Goal: Navigation & Orientation: Understand site structure

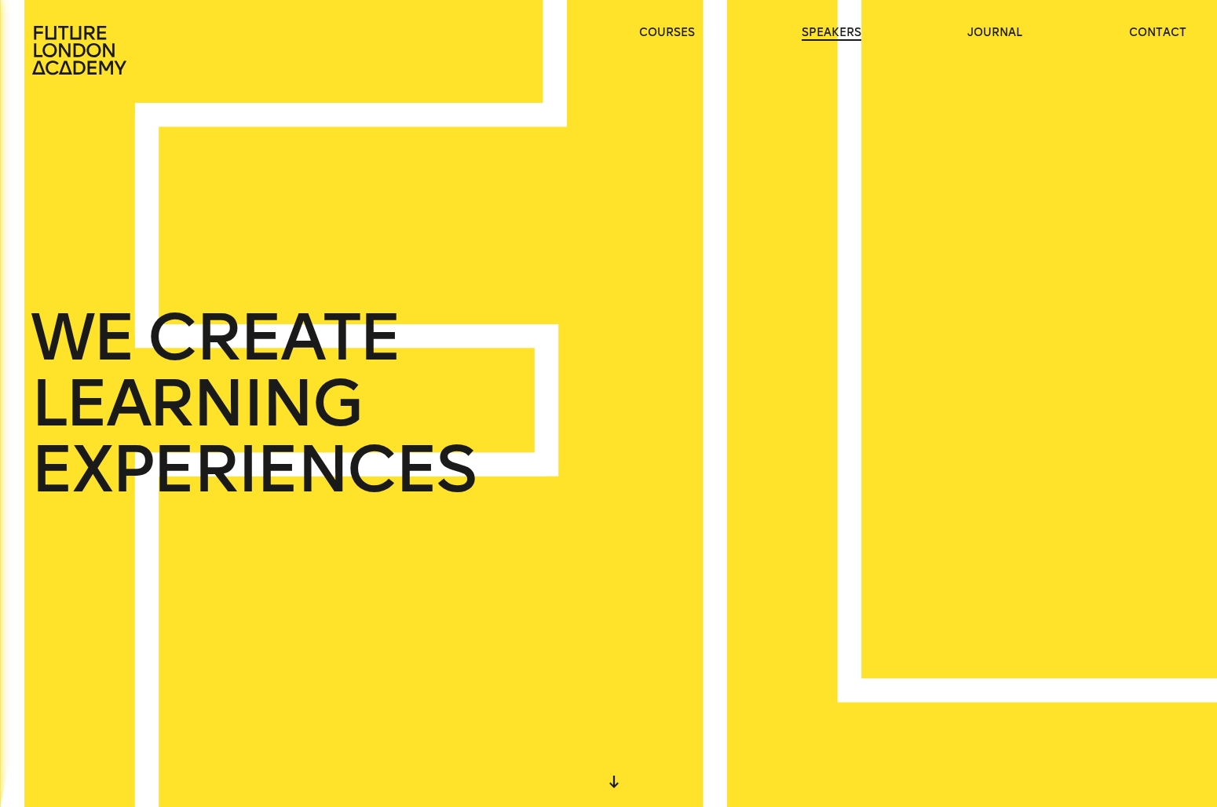
click at [834, 35] on link "speakers" at bounding box center [832, 33] width 60 height 16
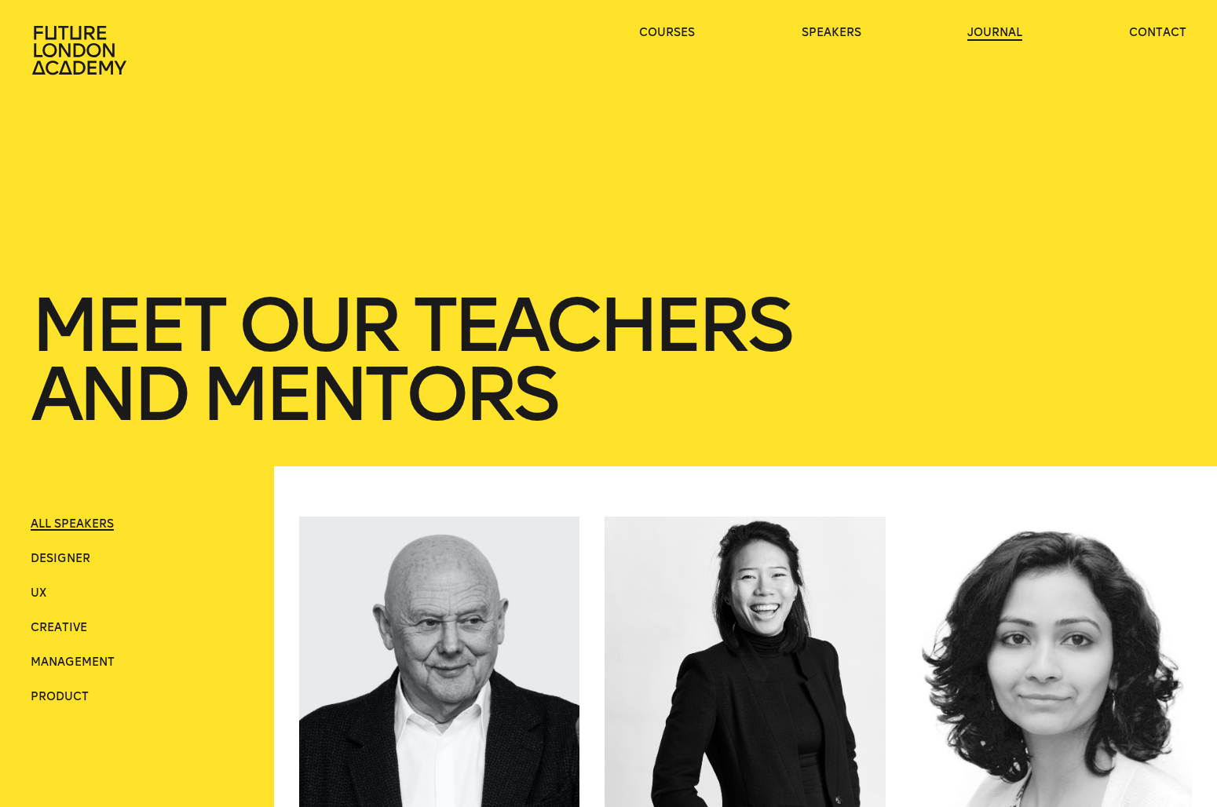
click at [1004, 34] on link "journal" at bounding box center [994, 33] width 55 height 16
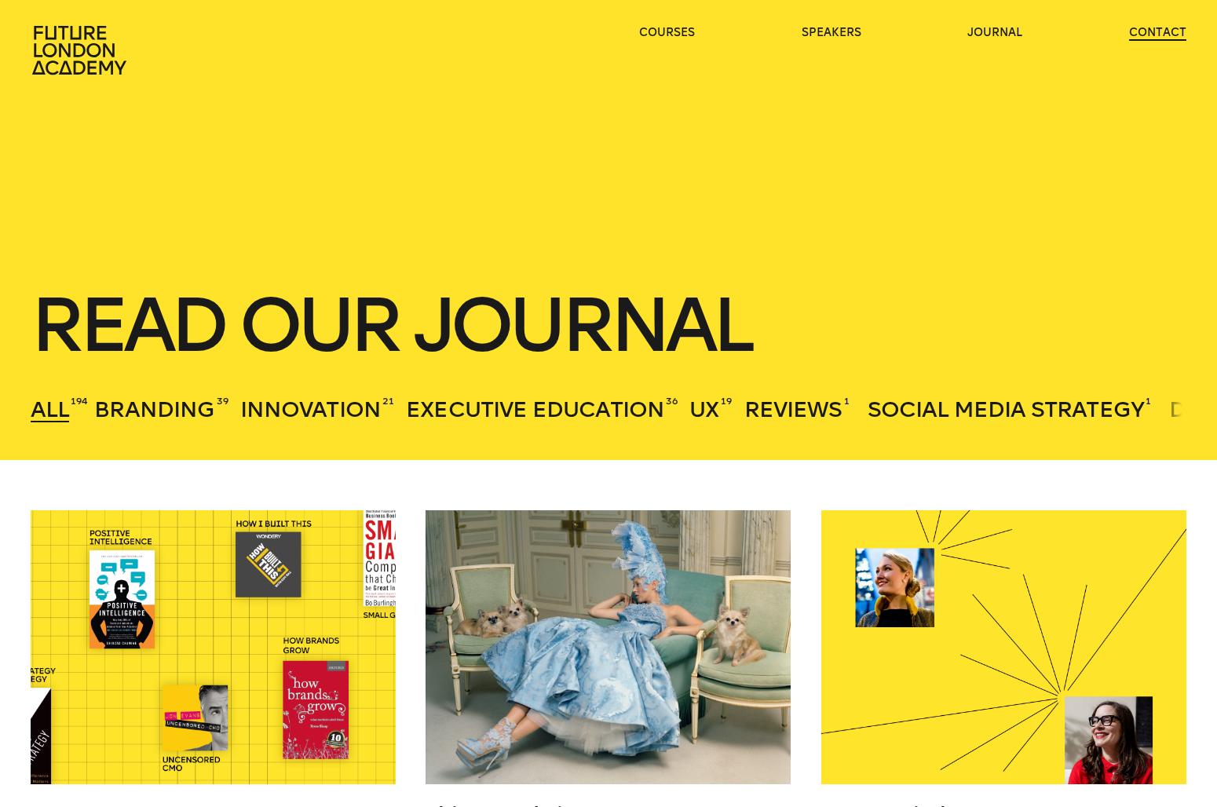
click at [1150, 37] on link "contact" at bounding box center [1157, 33] width 57 height 16
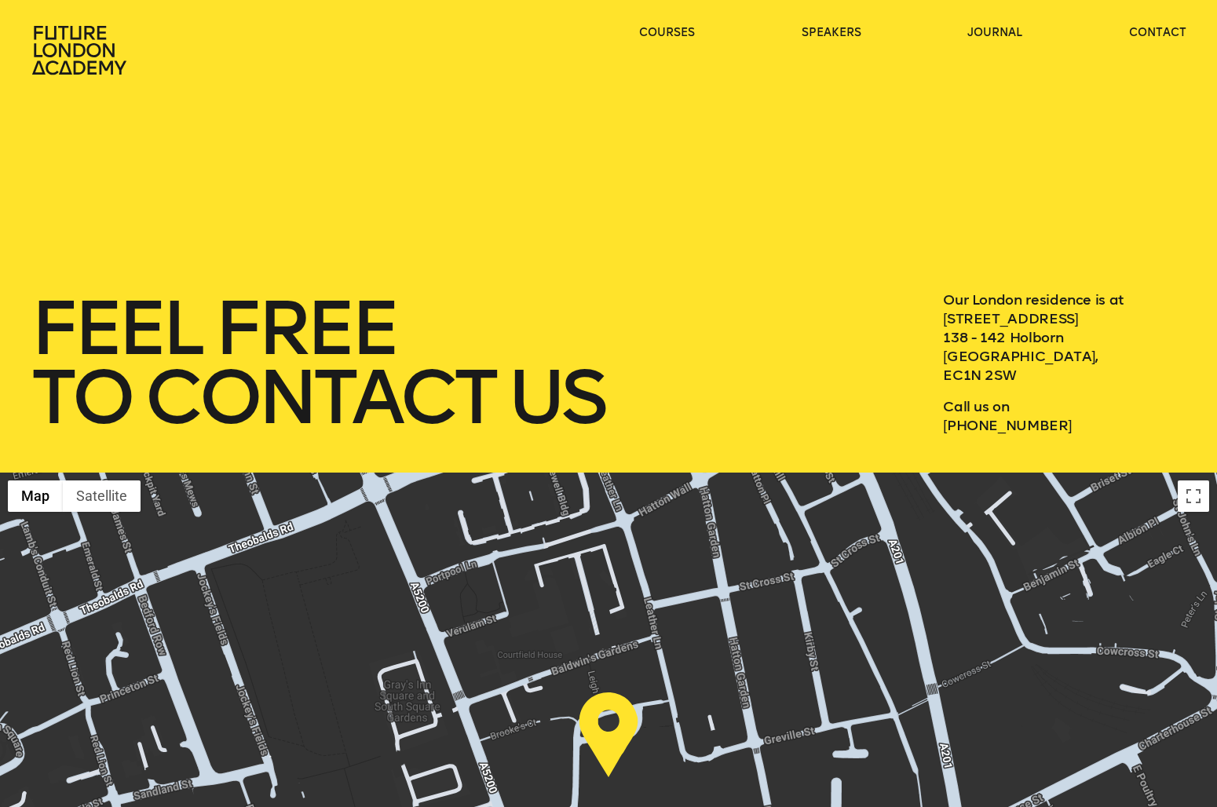
click at [653, 46] on ul "courses speakers journal contact" at bounding box center [913, 50] width 548 height 50
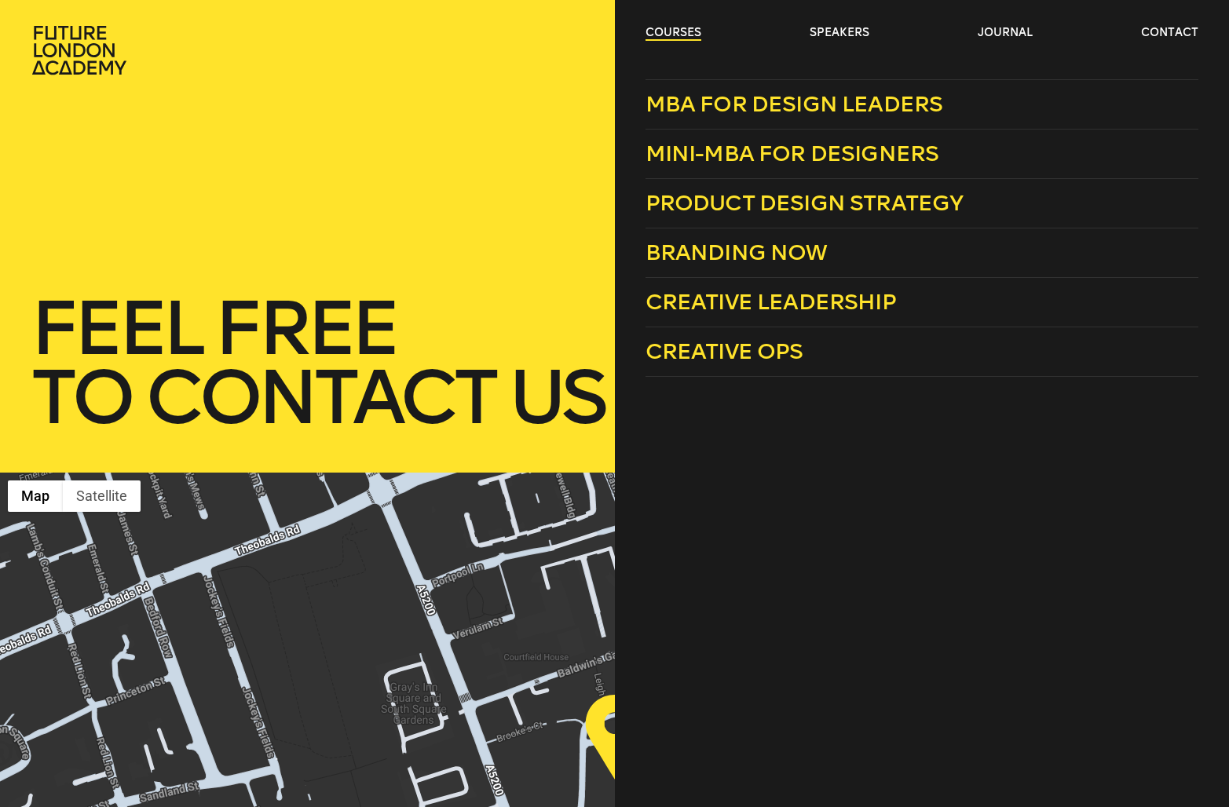
click at [652, 27] on link "courses" at bounding box center [673, 33] width 56 height 16
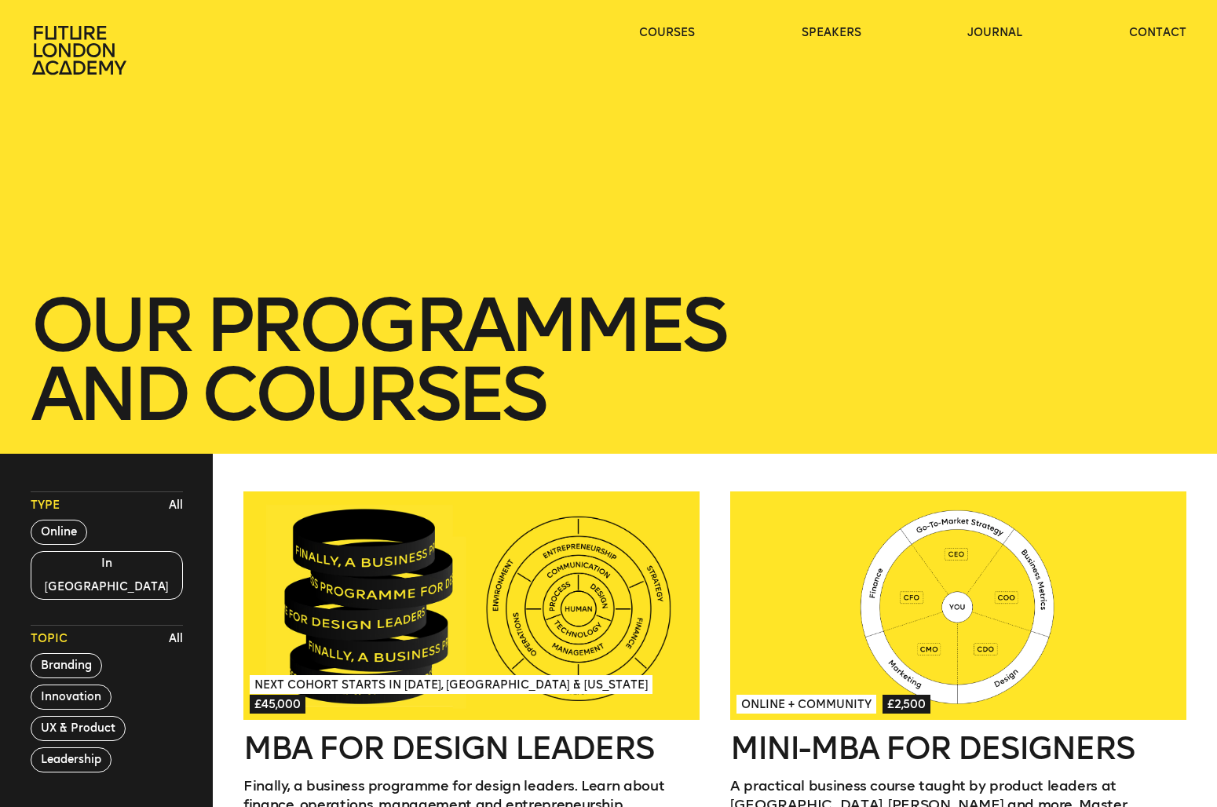
click at [35, 60] on icon at bounding box center [81, 50] width 101 height 50
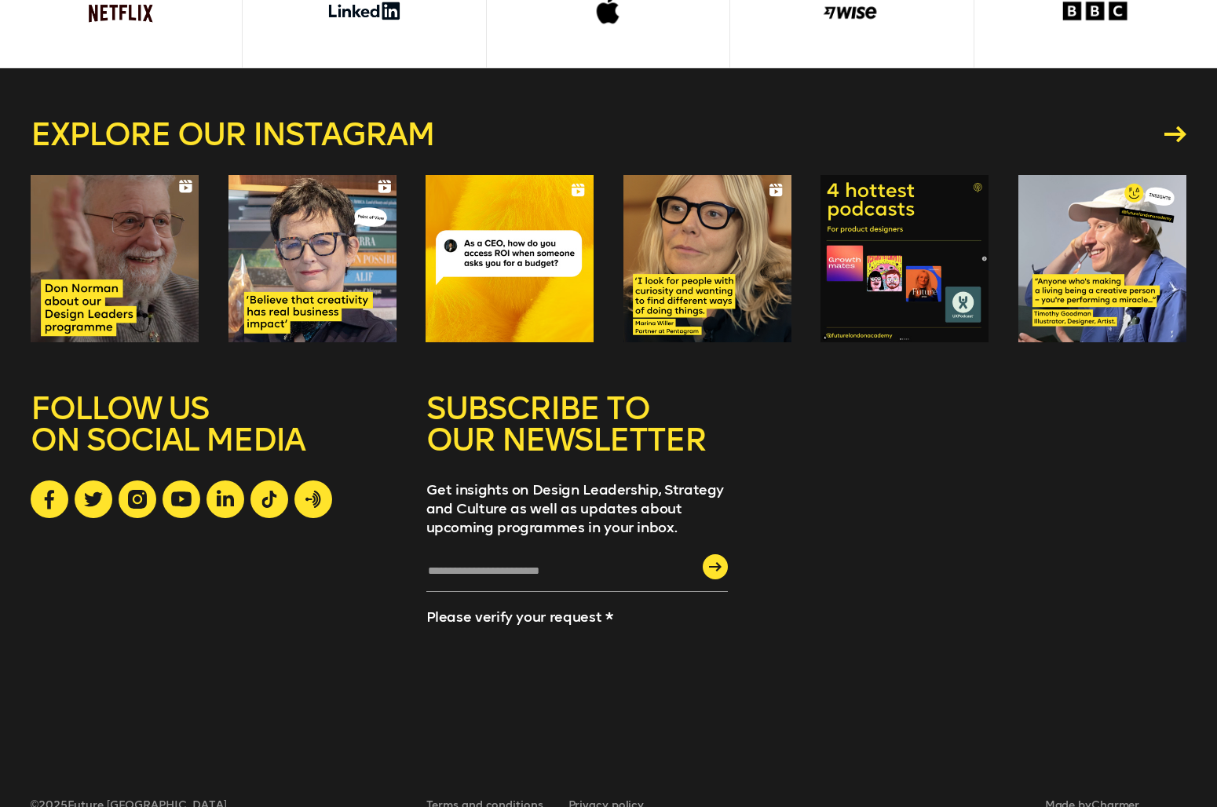
scroll to position [4367, 0]
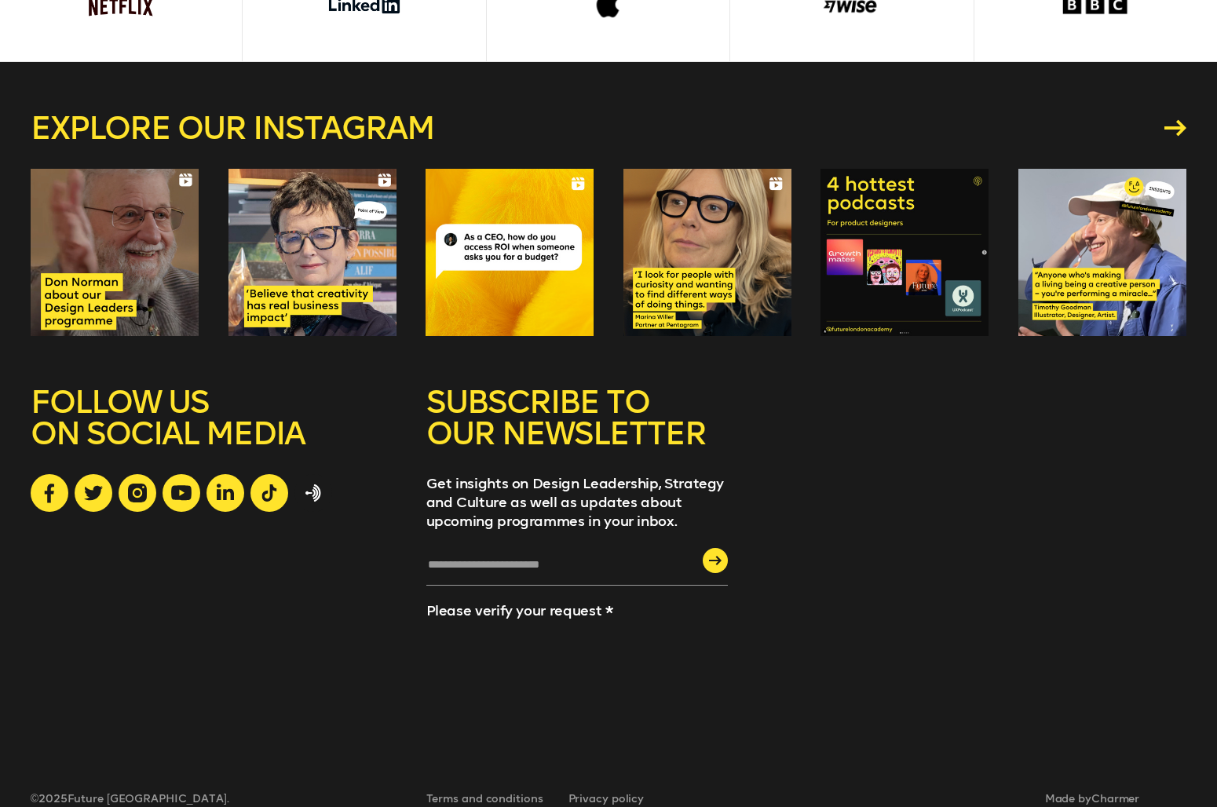
click at [309, 484] on icon at bounding box center [313, 492] width 16 height 17
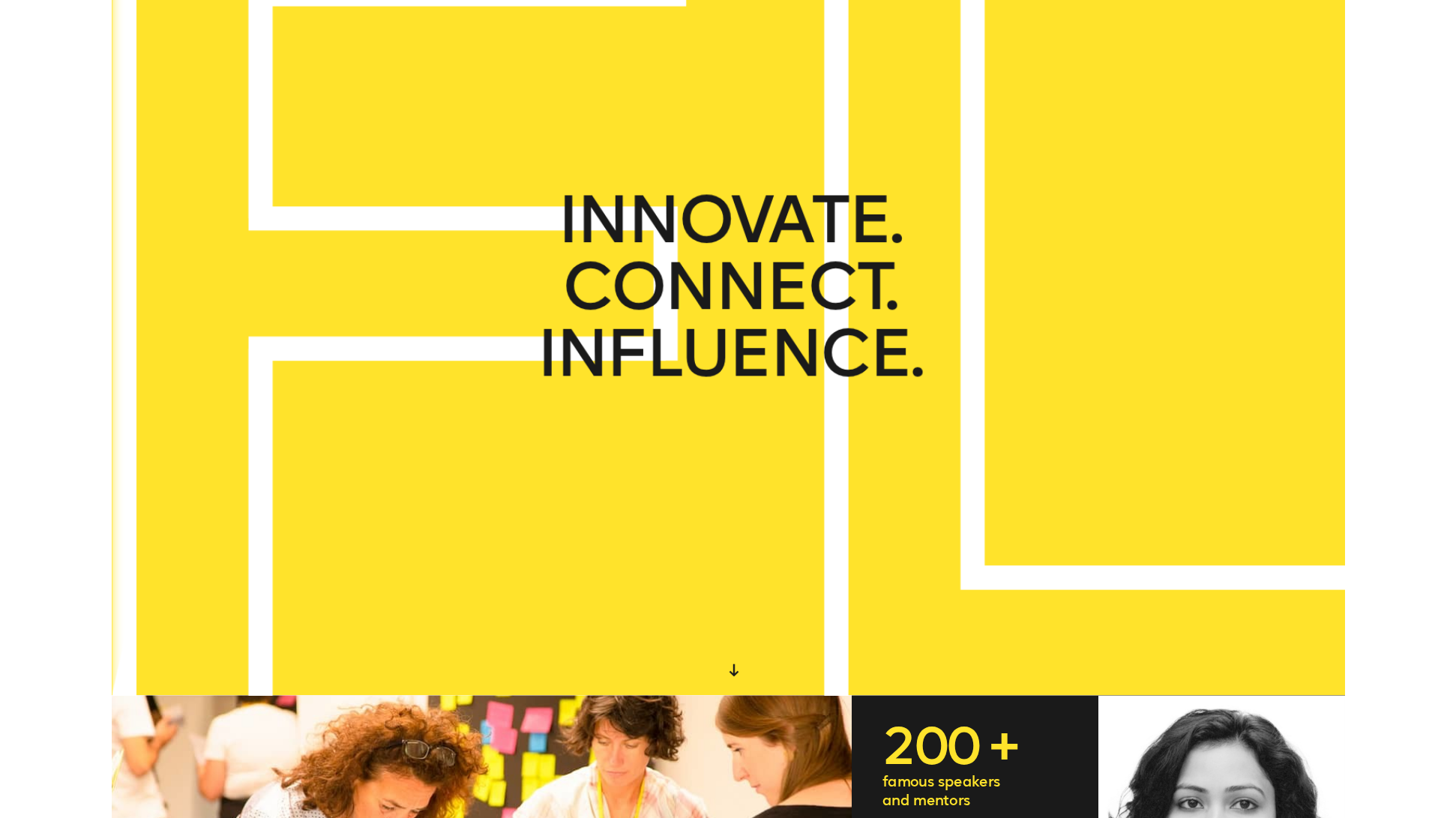
scroll to position [0, 0]
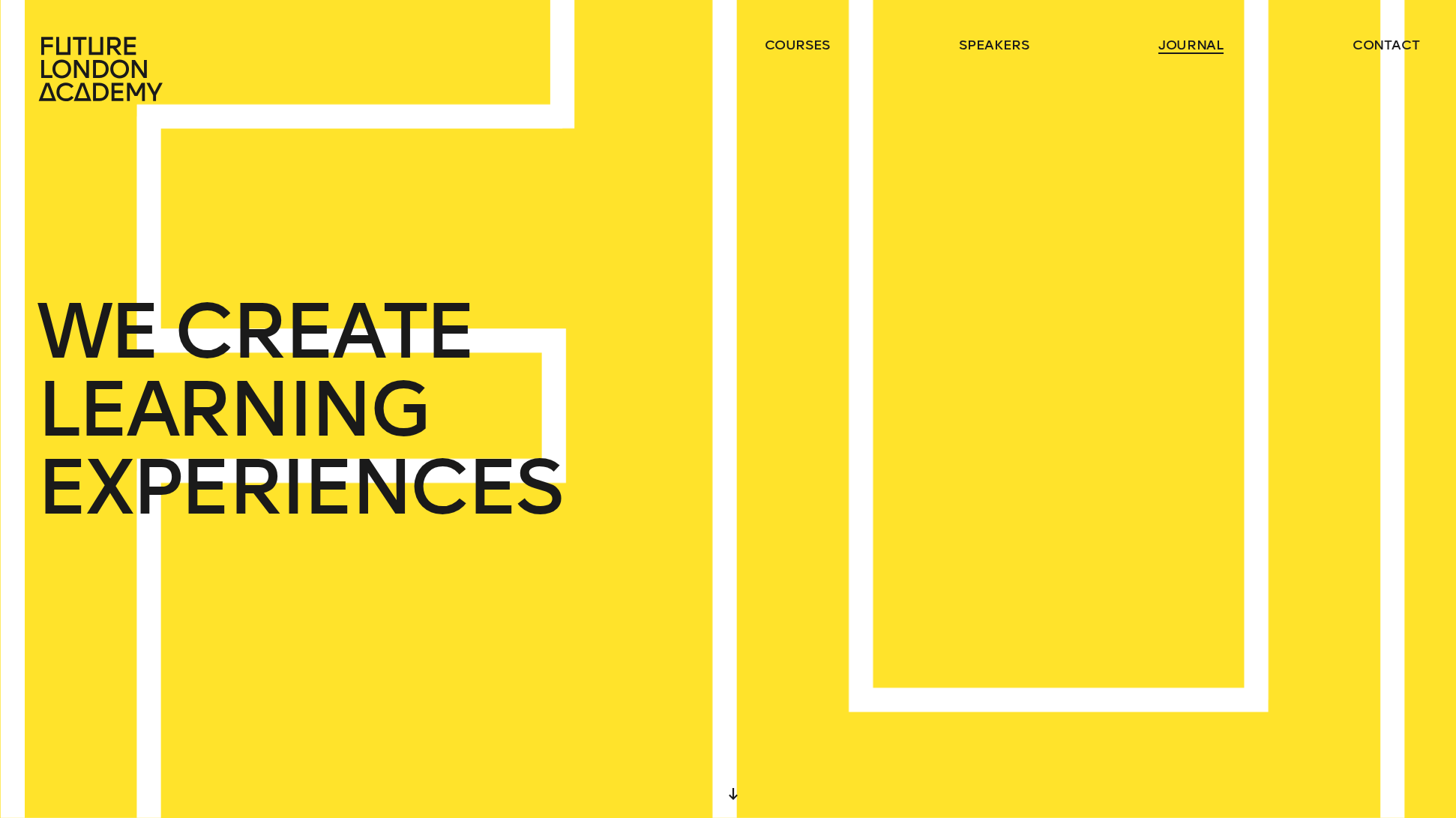
click at [1161, 49] on link "journal" at bounding box center [1191, 45] width 65 height 18
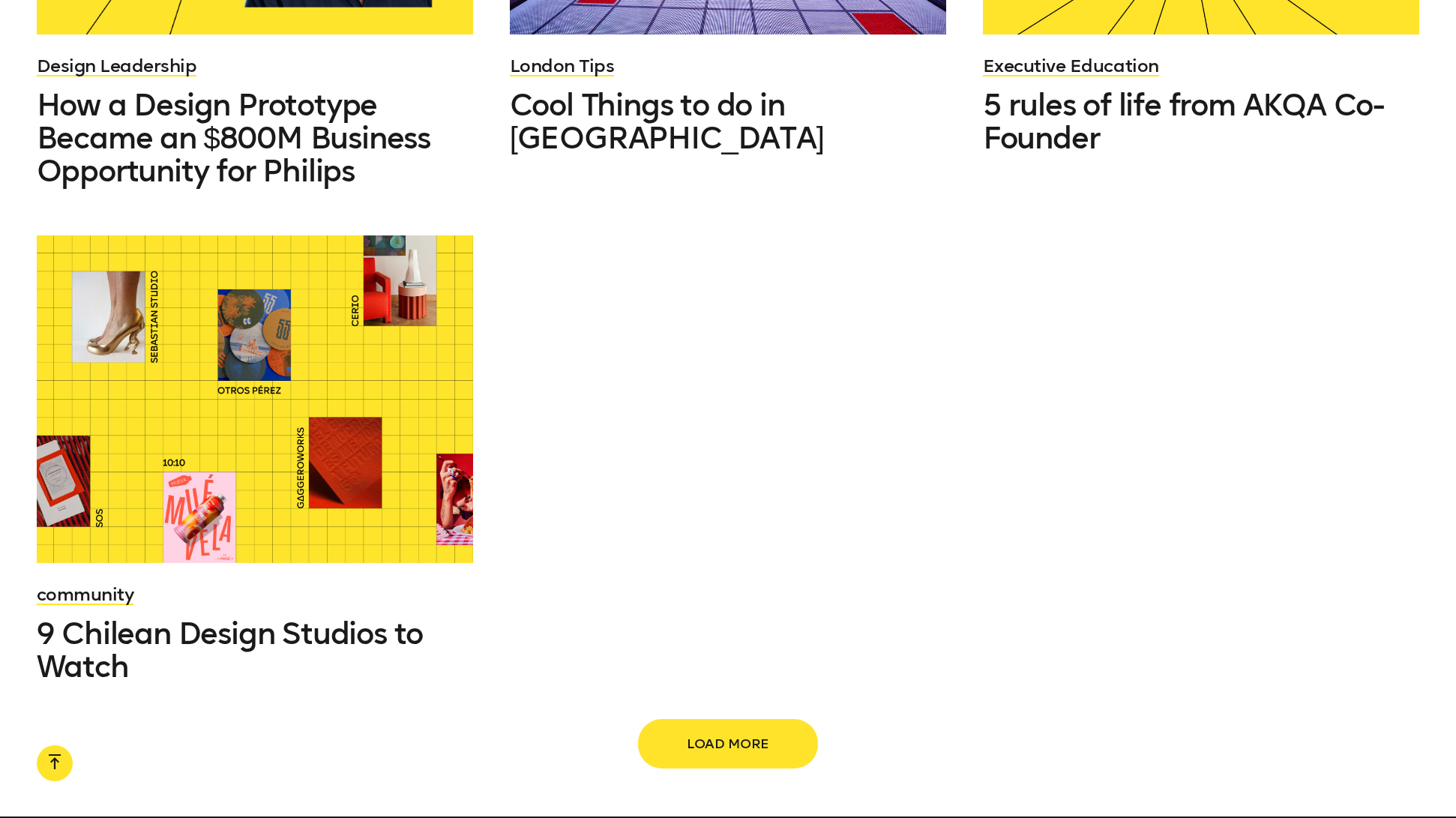
scroll to position [2500, 0]
